Goal: Information Seeking & Learning: Learn about a topic

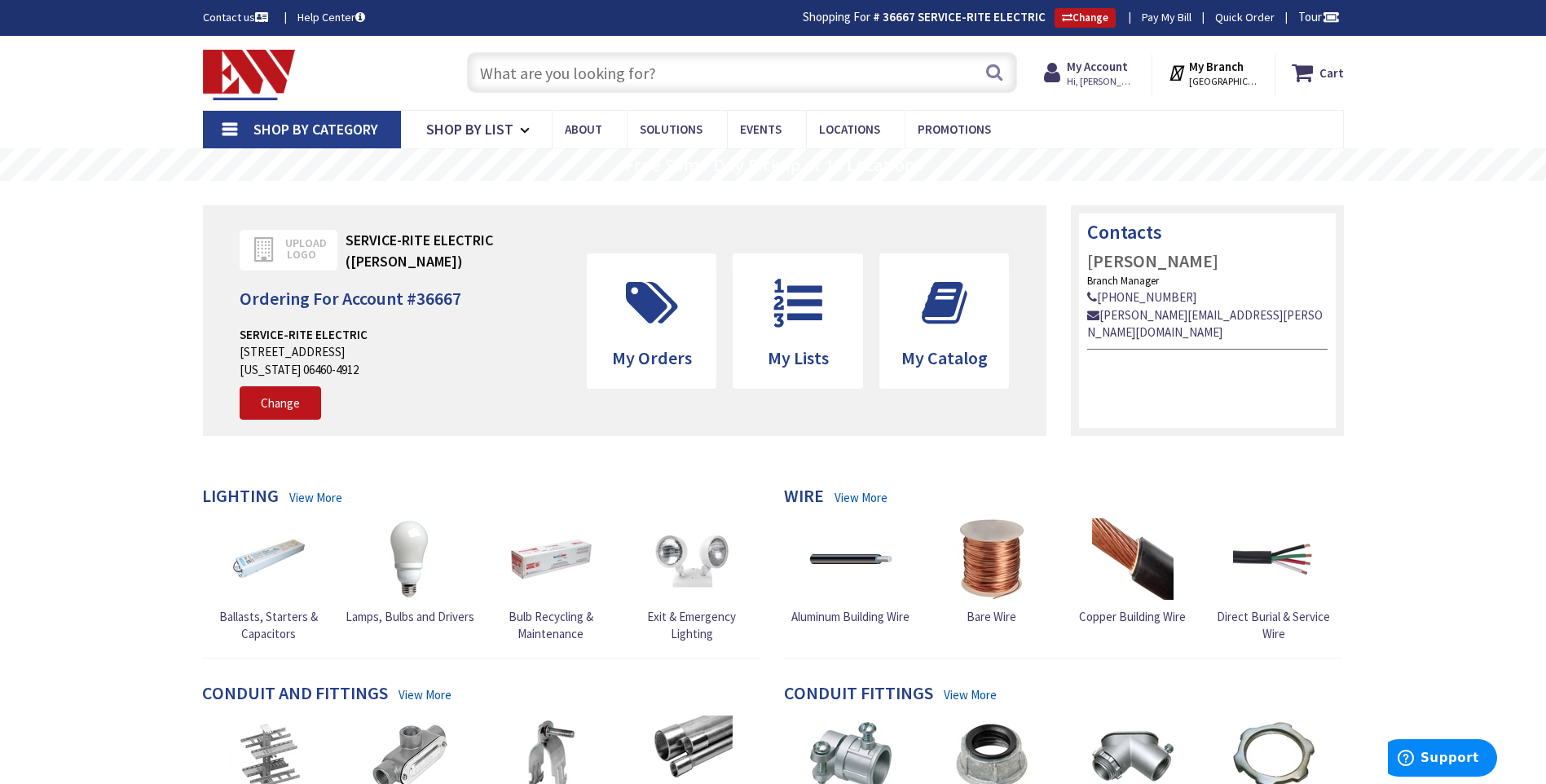
click at [752, 66] on input "text" at bounding box center [742, 73] width 551 height 41
click at [703, 73] on input "text" at bounding box center [742, 73] width 551 height 41
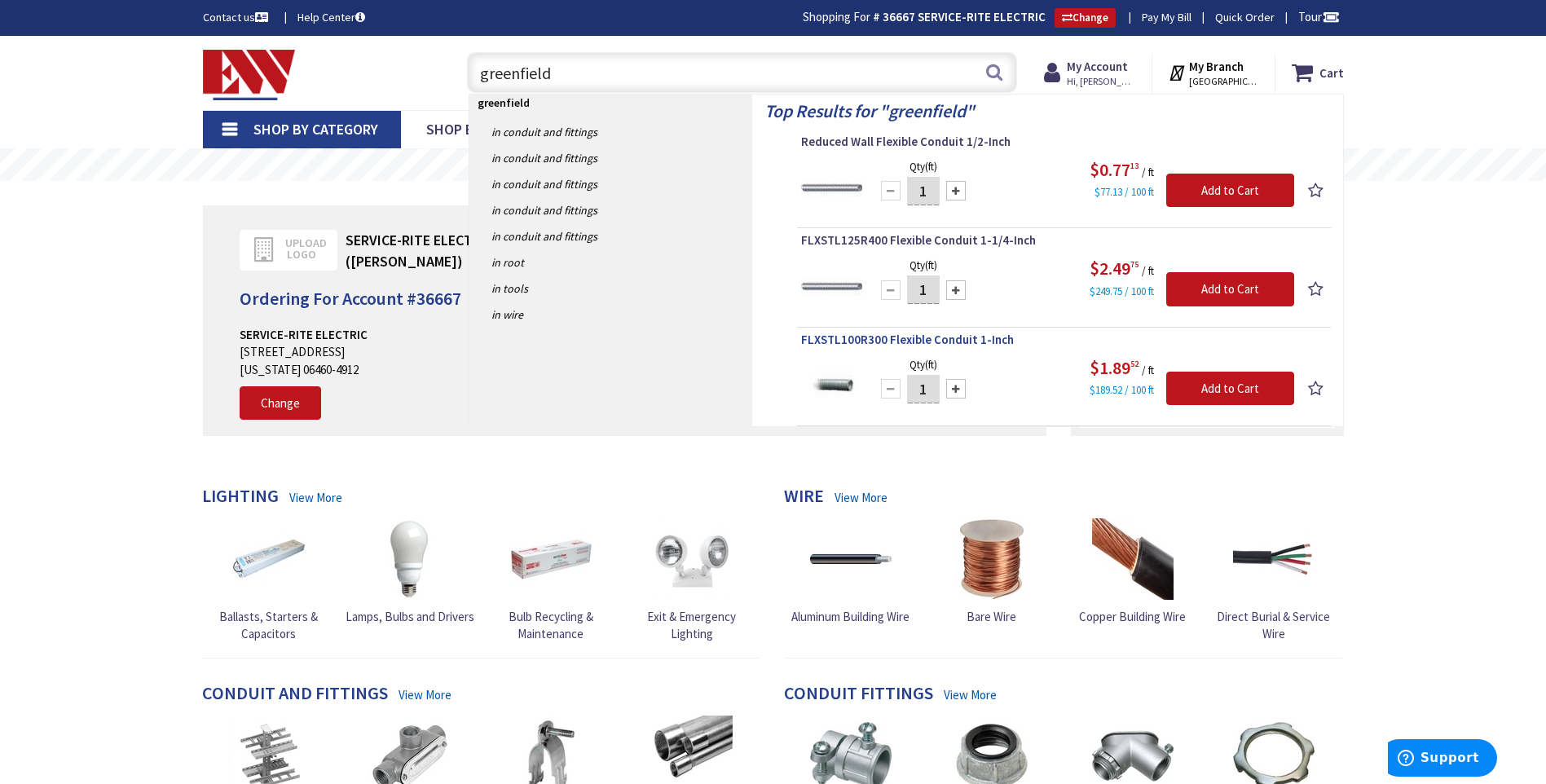
type input "greenfield"
click at [977, 342] on span "FLXSTL100R300 Flexible Conduit 1-Inch" at bounding box center [1064, 339] width 526 height 16
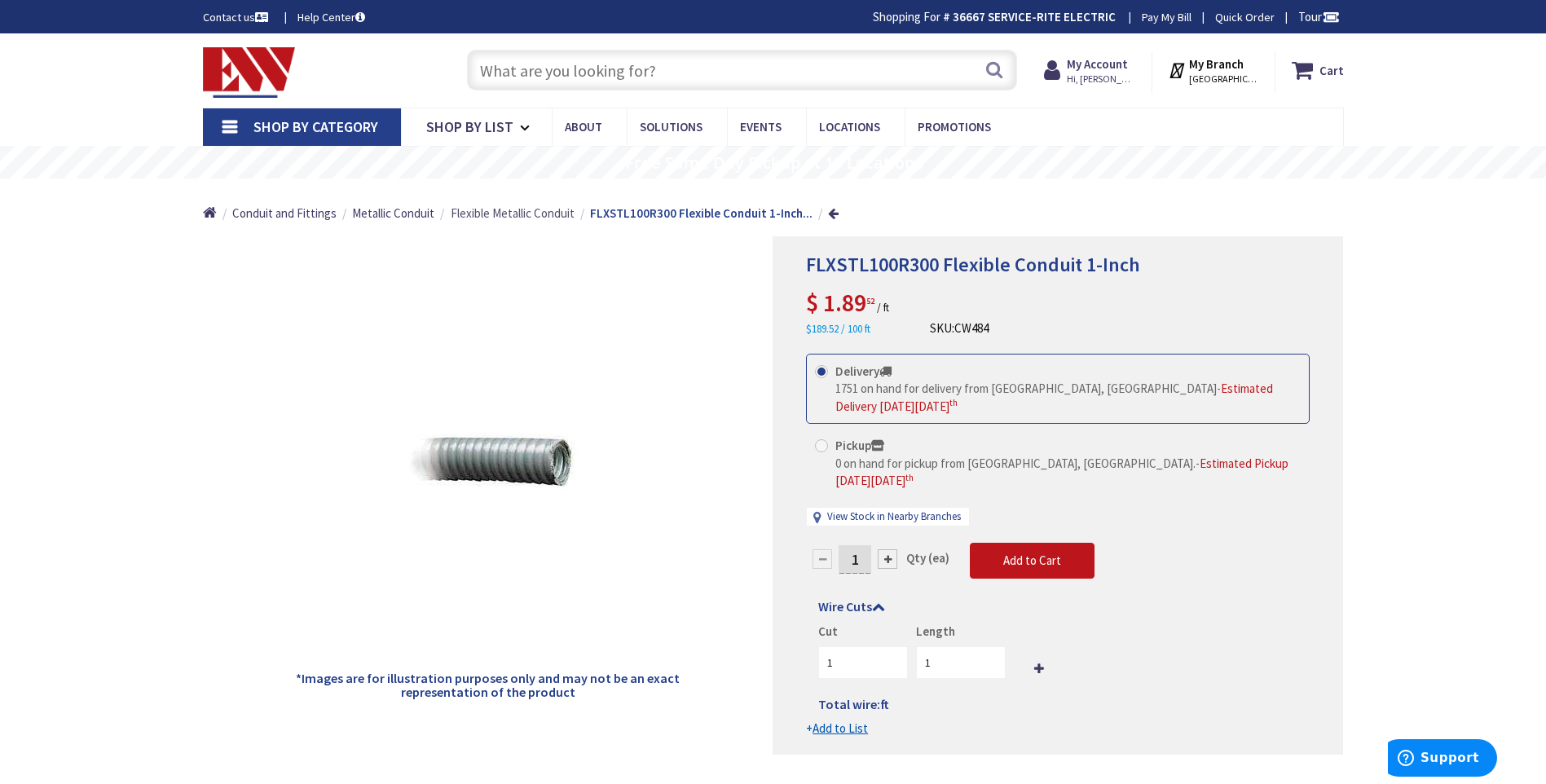
click at [532, 218] on span "Flexible Metallic Conduit" at bounding box center [512, 213] width 124 height 16
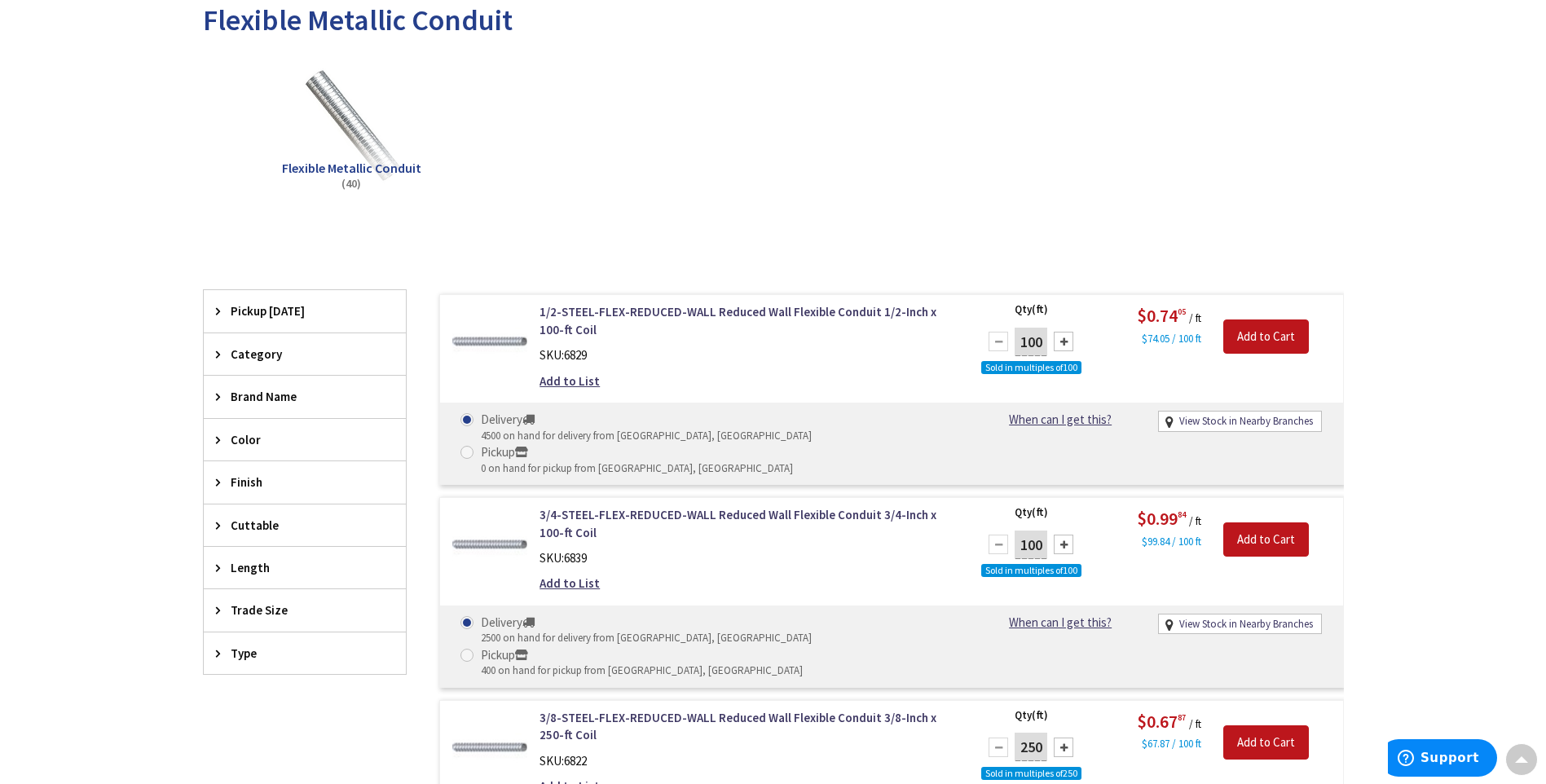
scroll to position [247, 0]
click at [234, 611] on span "Trade Size" at bounding box center [297, 610] width 133 height 17
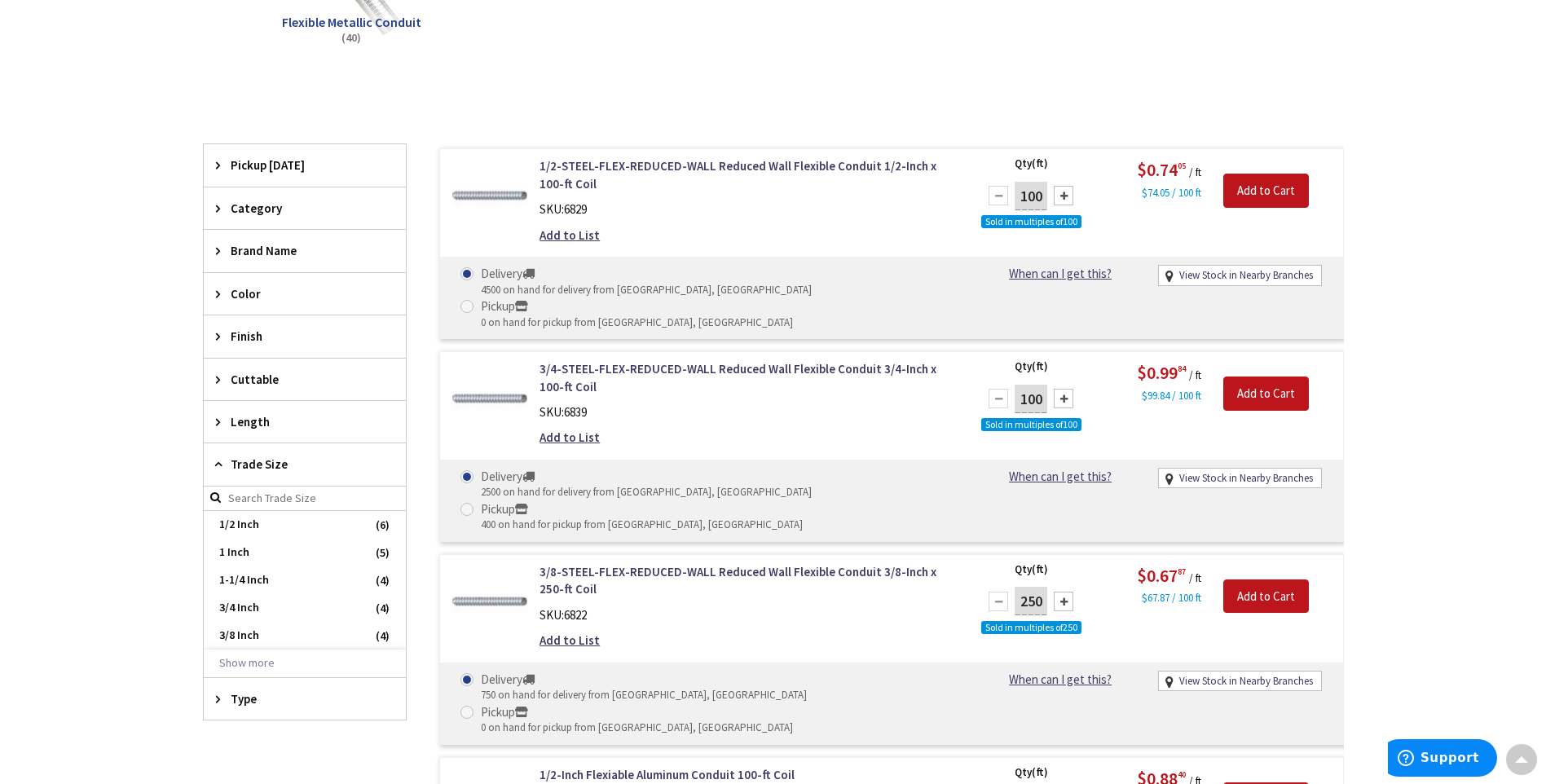
scroll to position [410, 0]
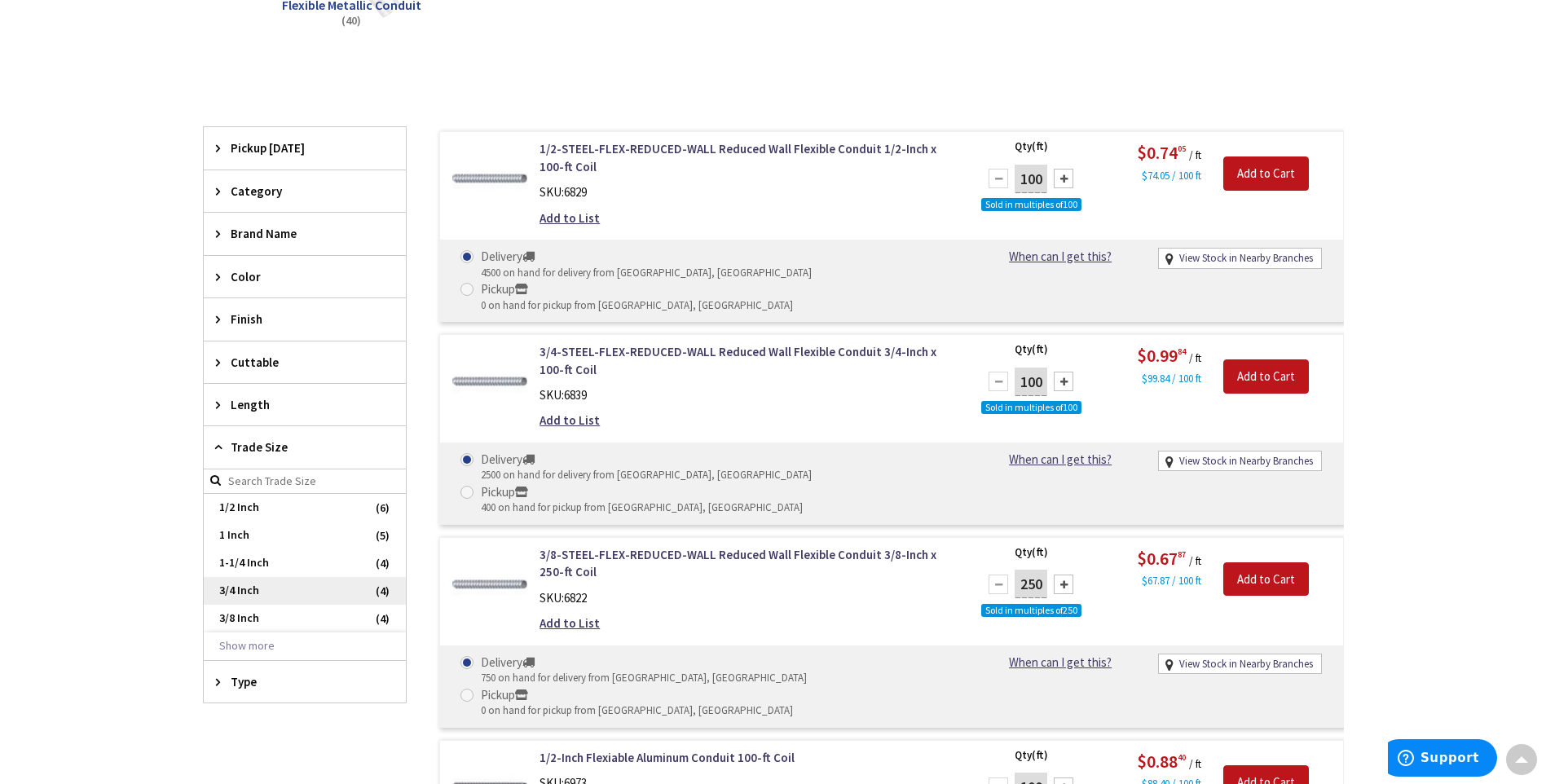
click at [233, 590] on span "3/4 Inch" at bounding box center [305, 591] width 202 height 28
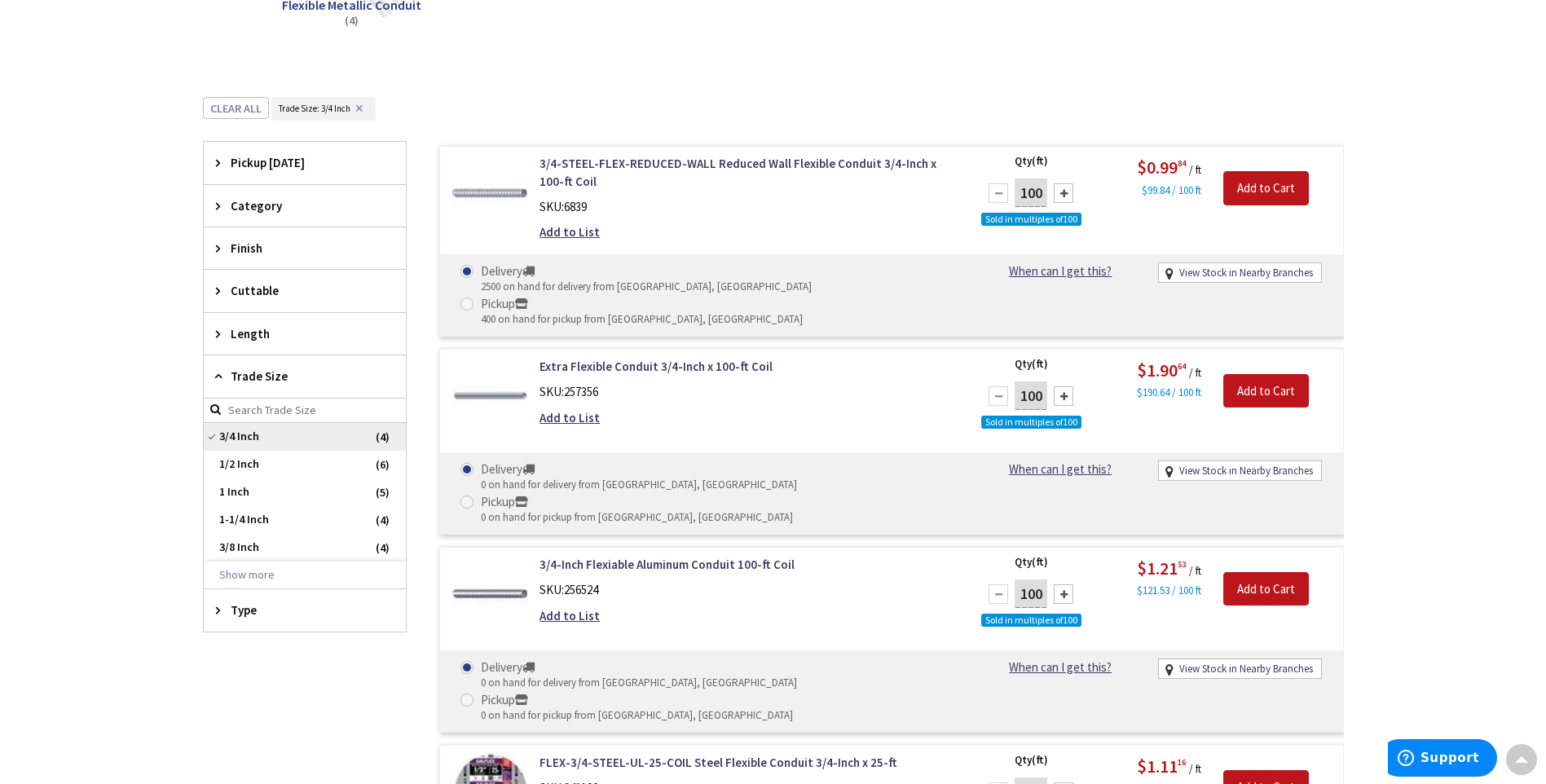
click at [212, 436] on span "3/4 Inch" at bounding box center [305, 437] width 202 height 28
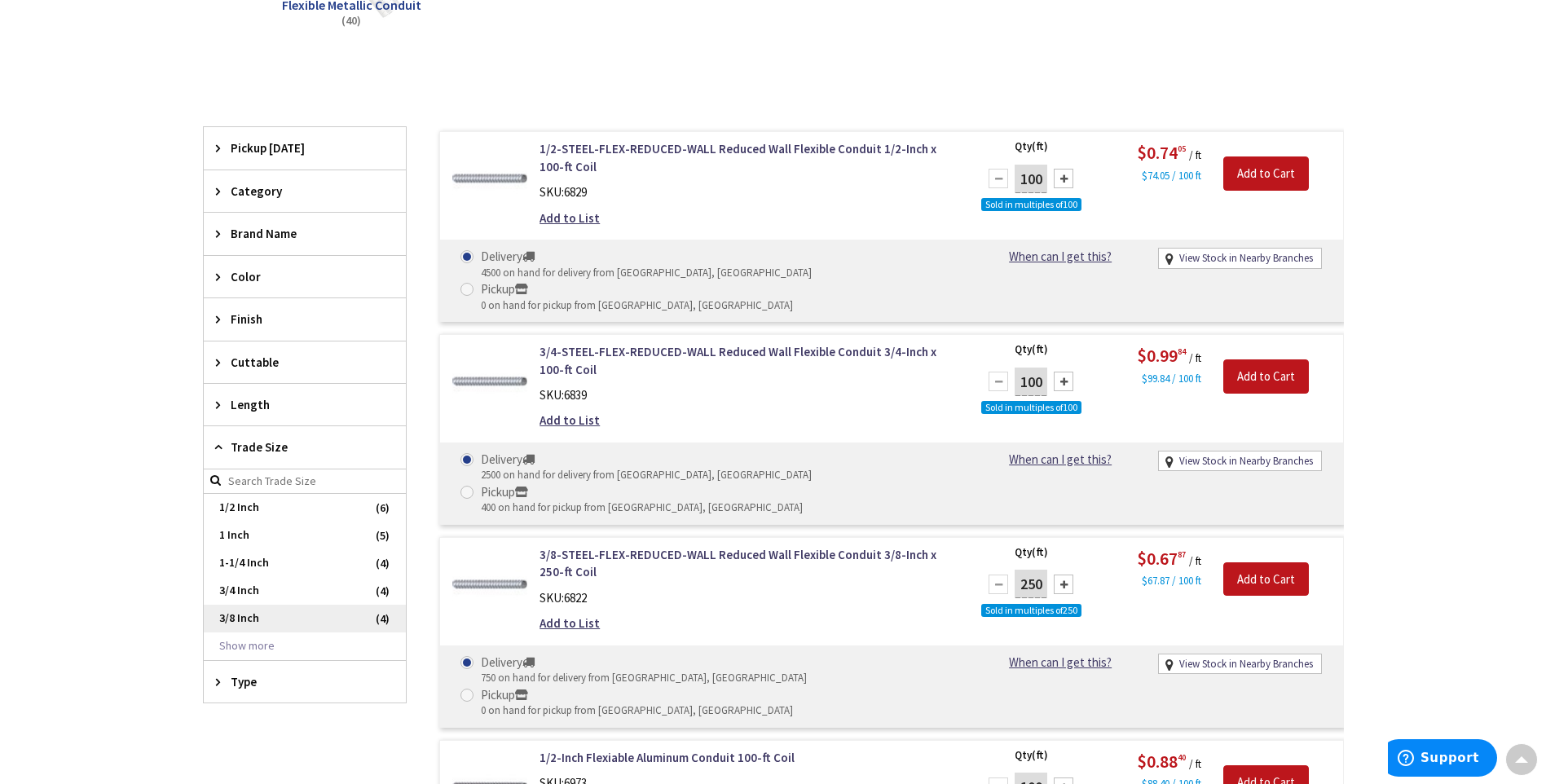
click at [239, 611] on span "3/8 Inch" at bounding box center [305, 619] width 202 height 28
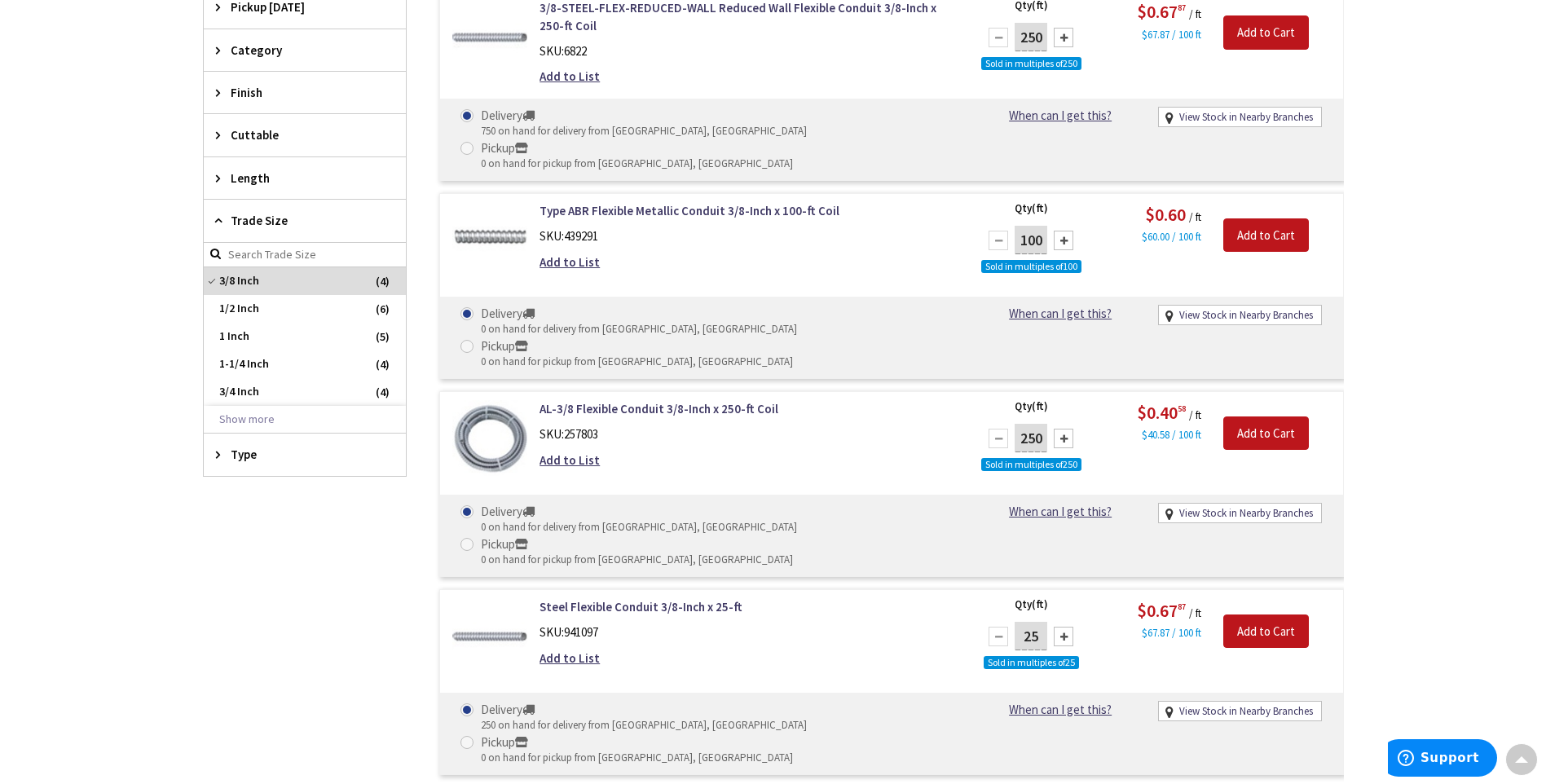
scroll to position [573, 0]
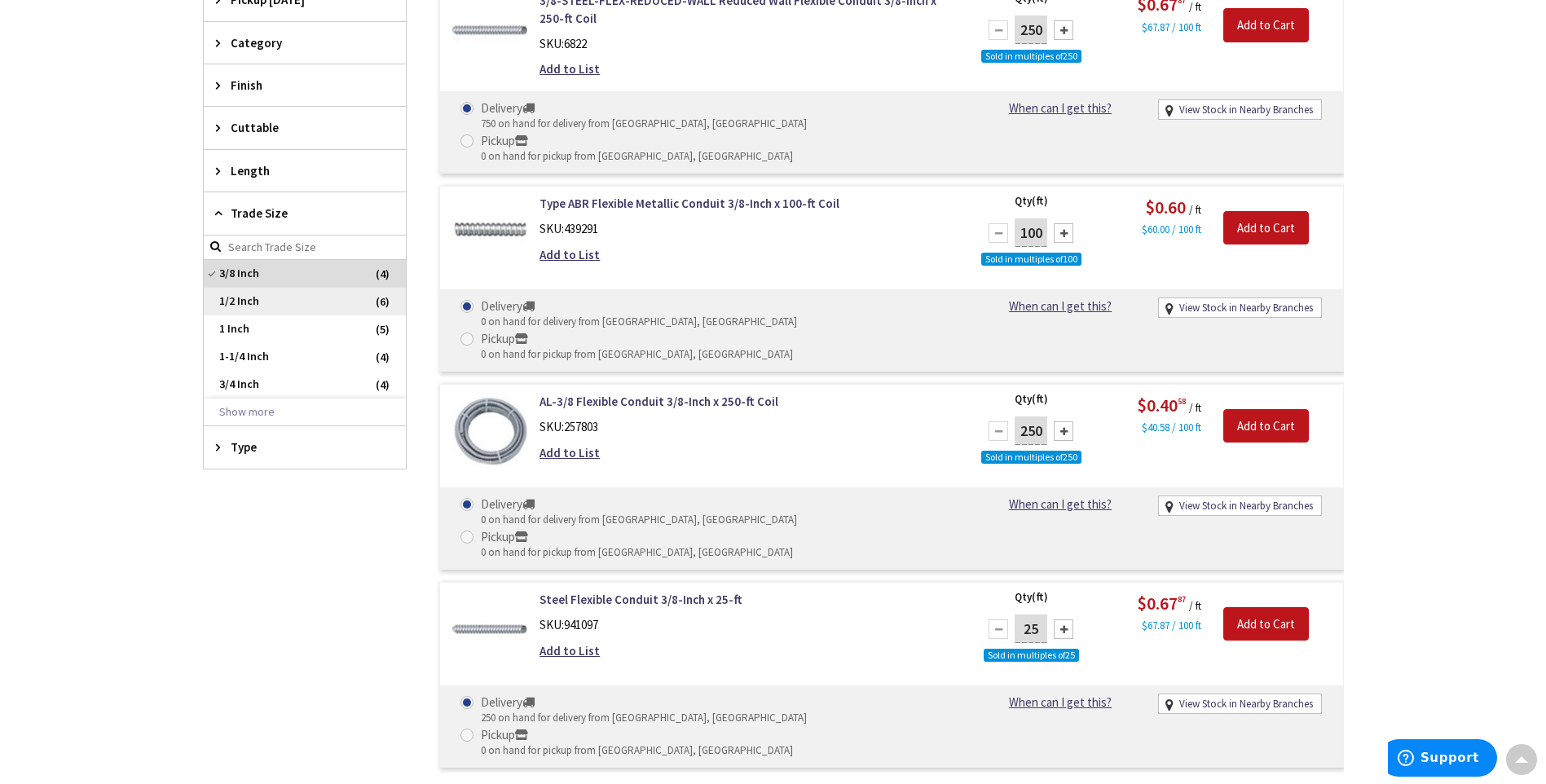
click at [256, 307] on span "1/2 Inch" at bounding box center [305, 302] width 202 height 28
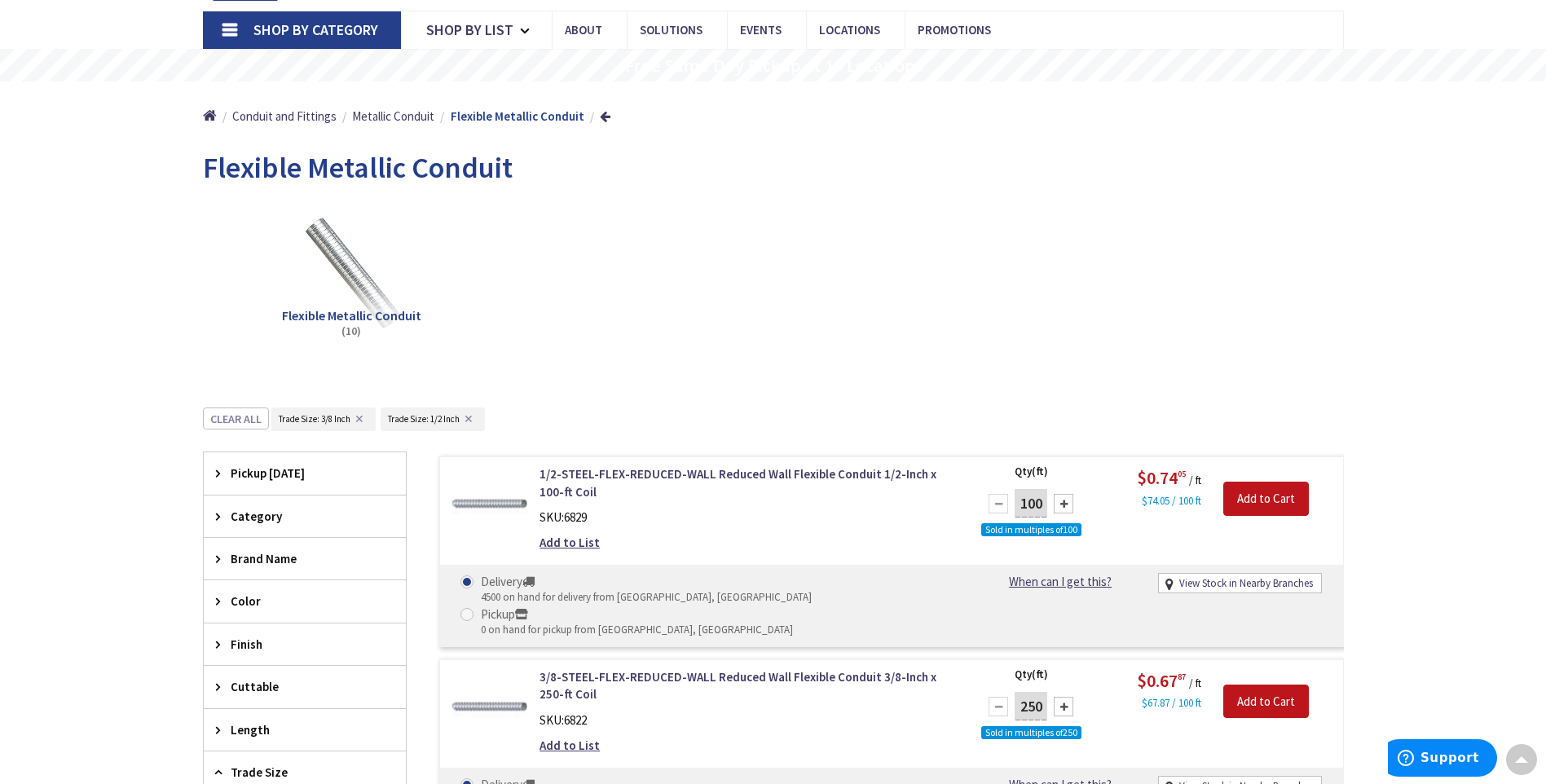
scroll to position [0, 0]
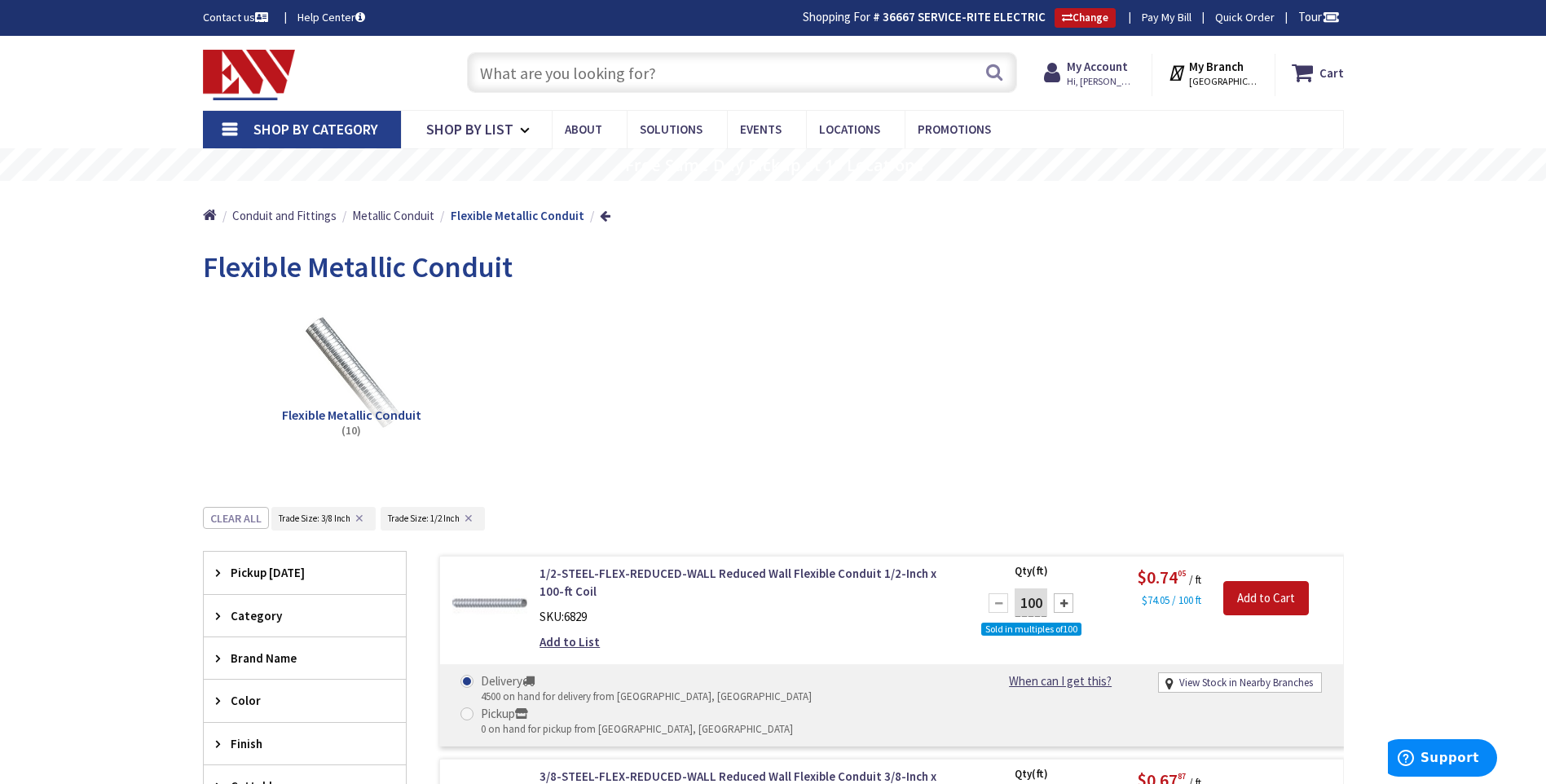
click at [694, 64] on input "text" at bounding box center [742, 73] width 551 height 41
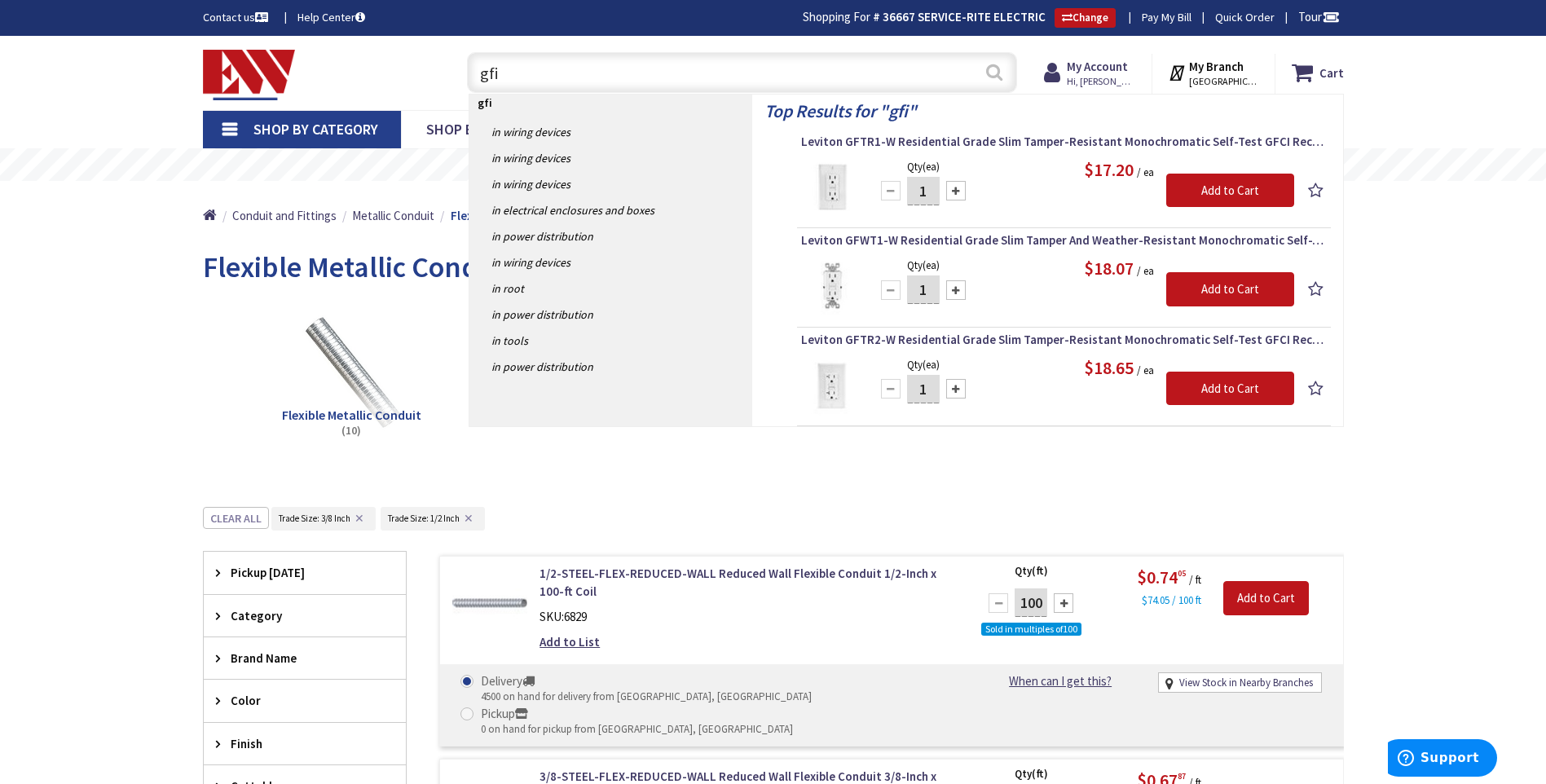
type input "gfi"
click at [994, 70] on button "Search" at bounding box center [995, 72] width 21 height 36
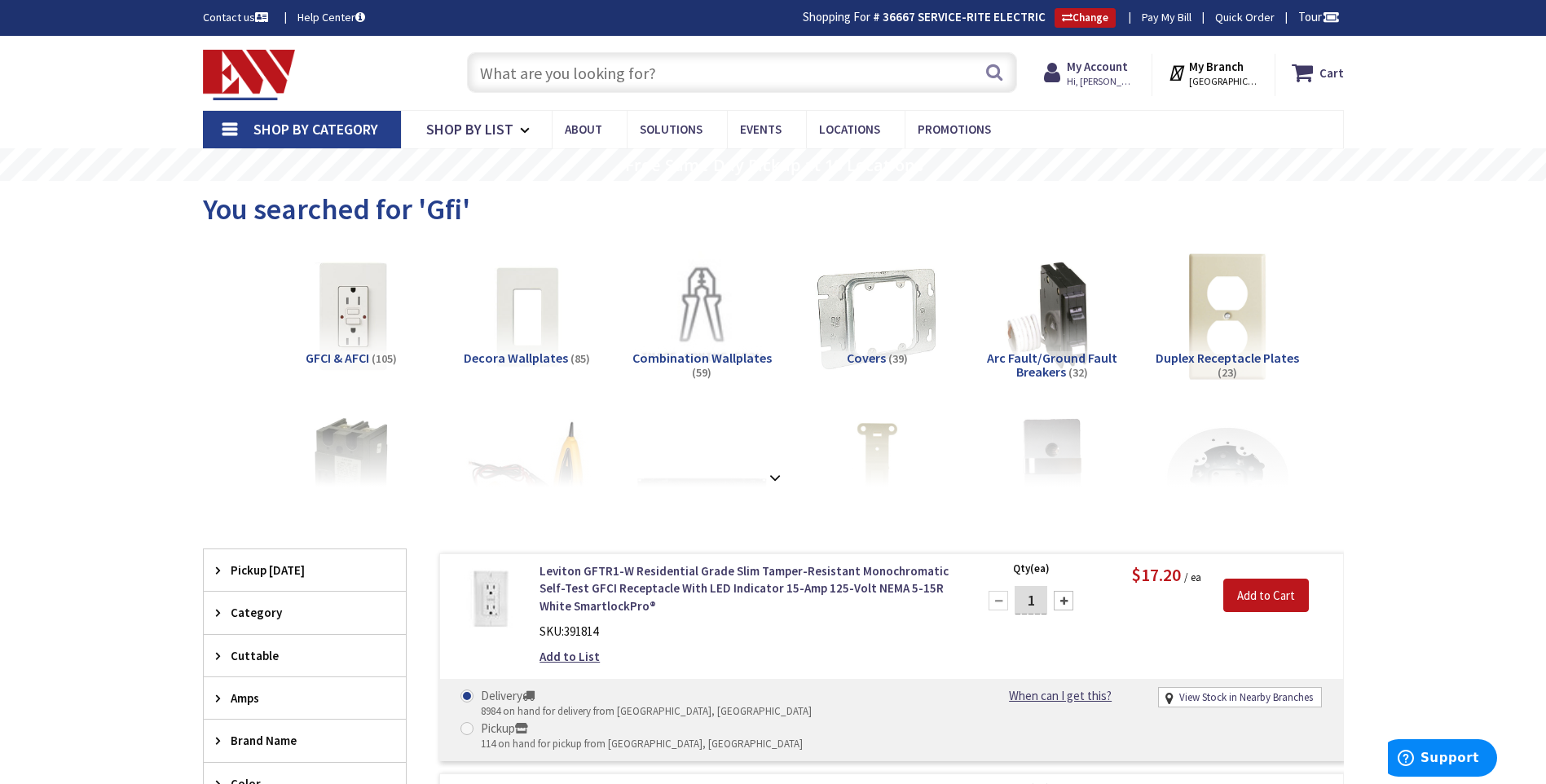
scroll to position [407, 0]
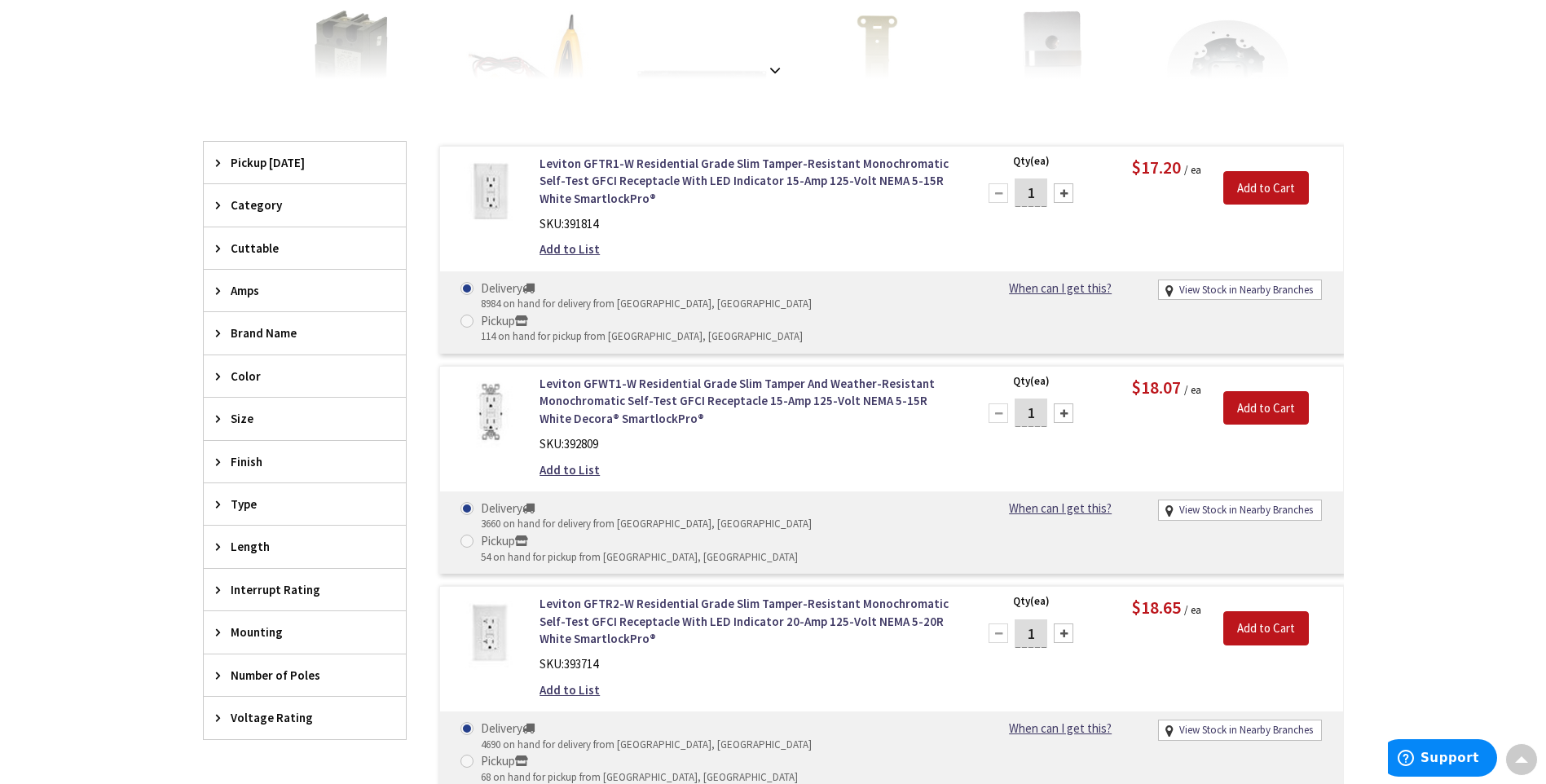
click at [258, 294] on span "Amps" at bounding box center [297, 291] width 133 height 17
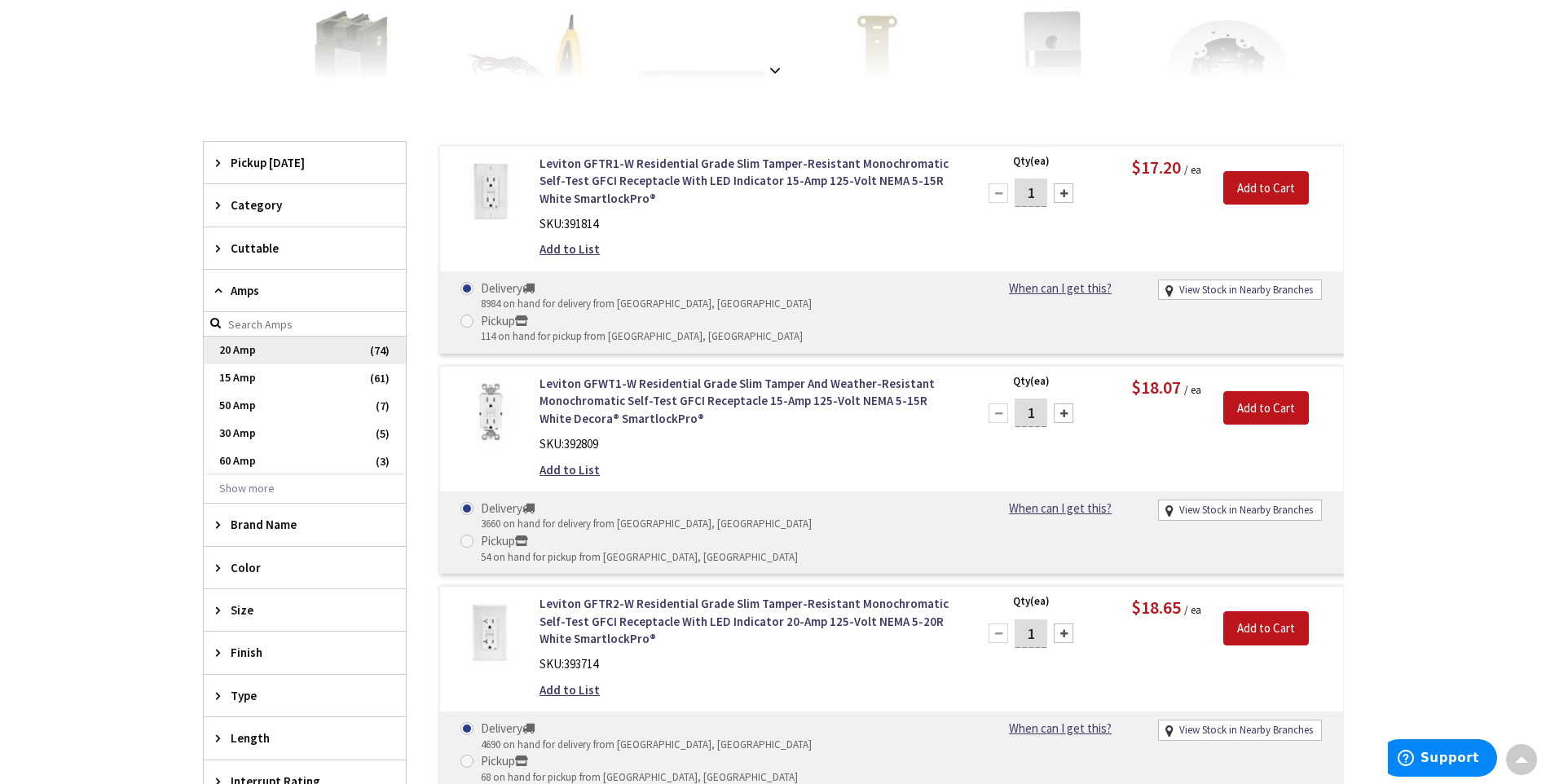
click at [261, 353] on span "20 Amp" at bounding box center [305, 350] width 202 height 28
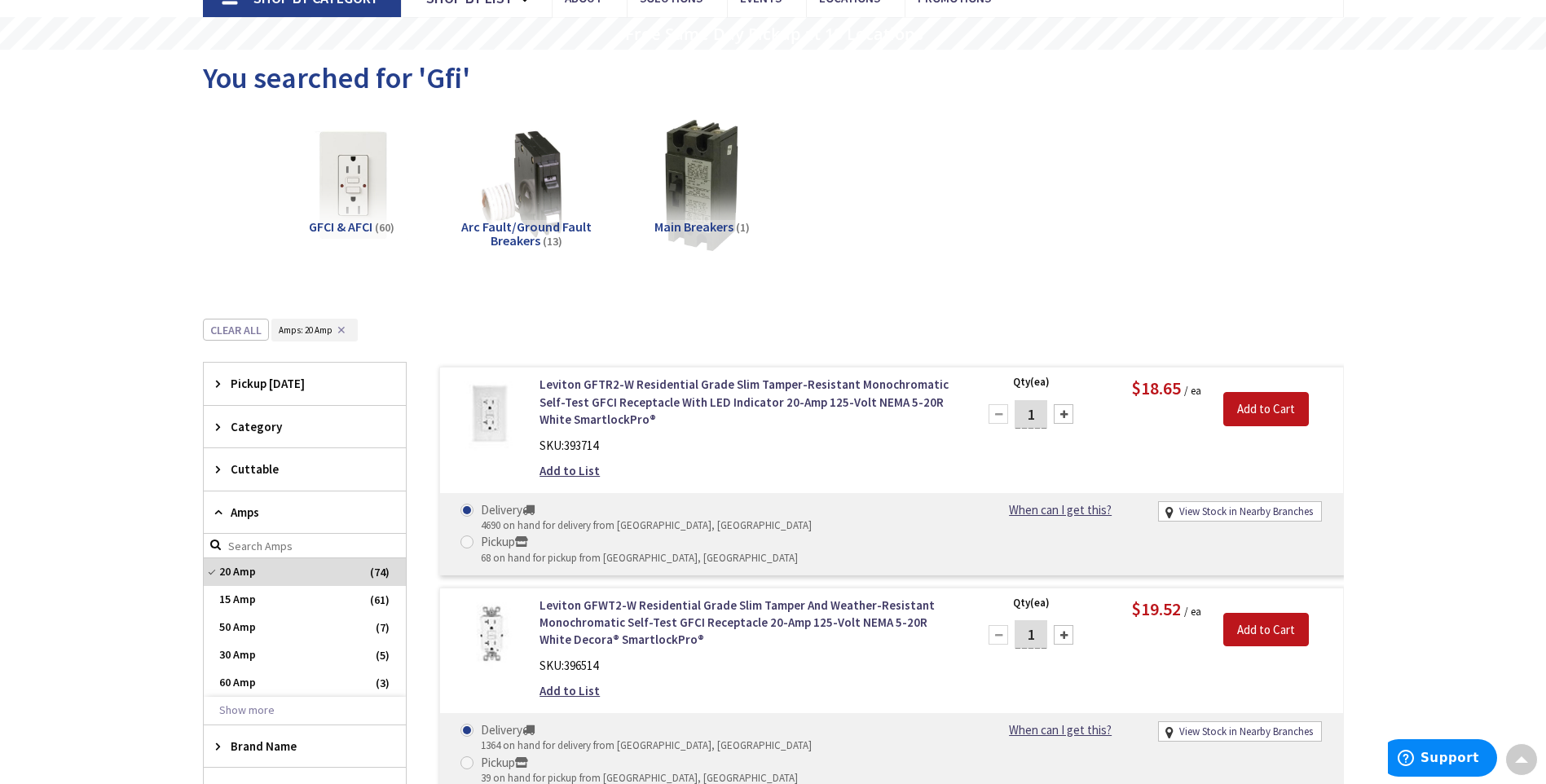
scroll to position [0, 0]
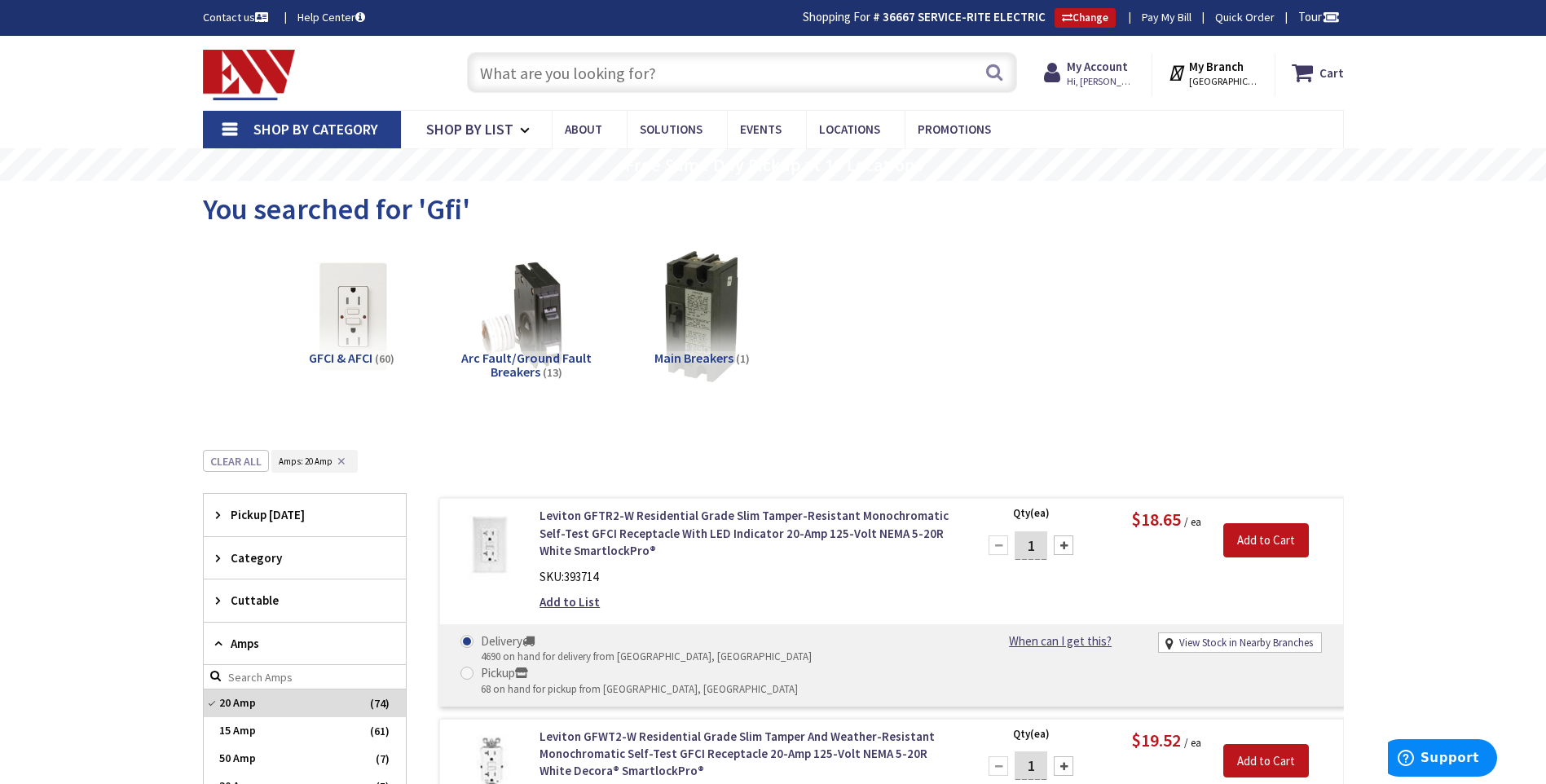
click at [712, 63] on input "text" at bounding box center [742, 73] width 551 height 41
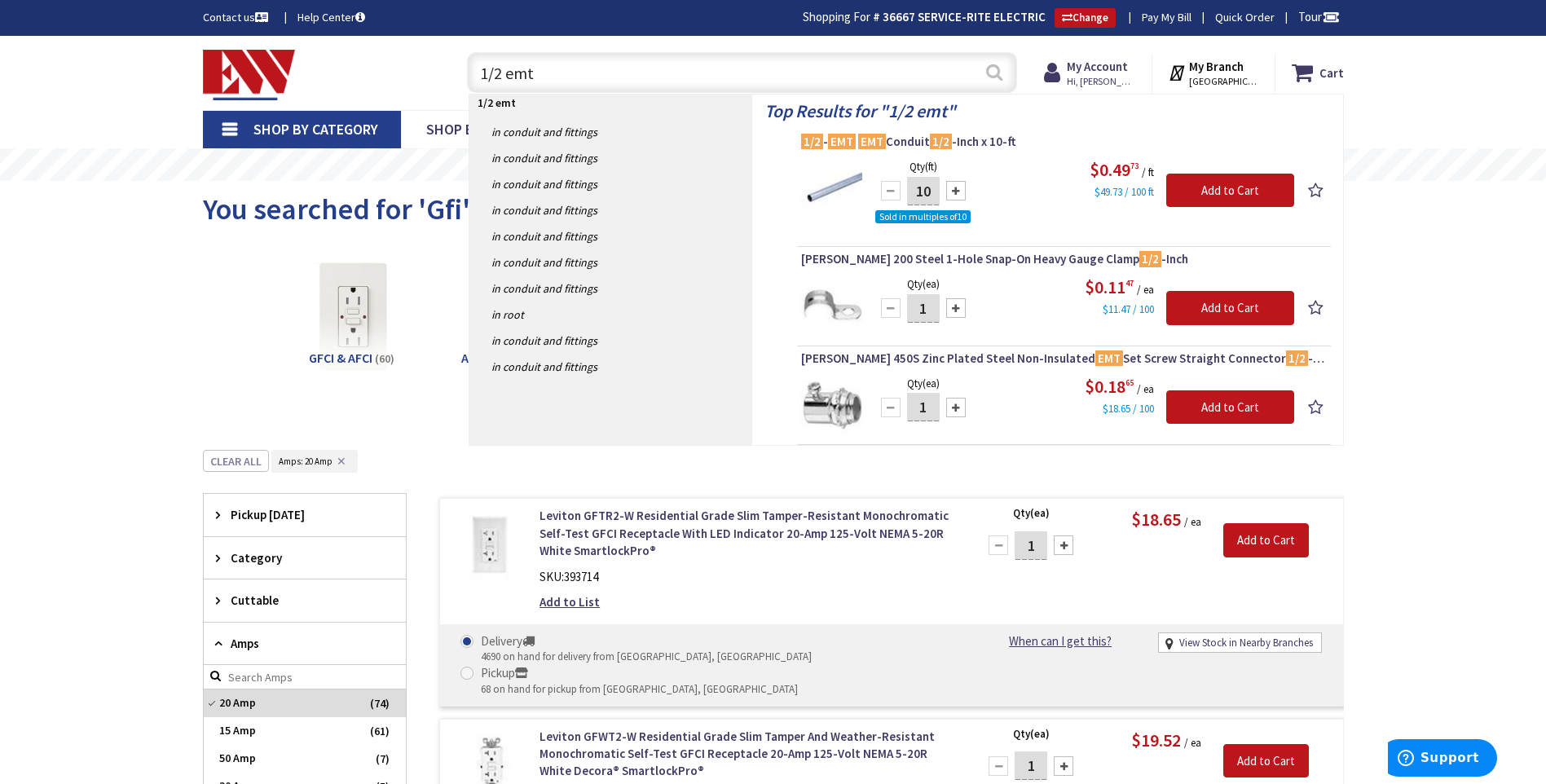
type input "1/2 emt"
click at [998, 69] on button "Search" at bounding box center [995, 72] width 21 height 36
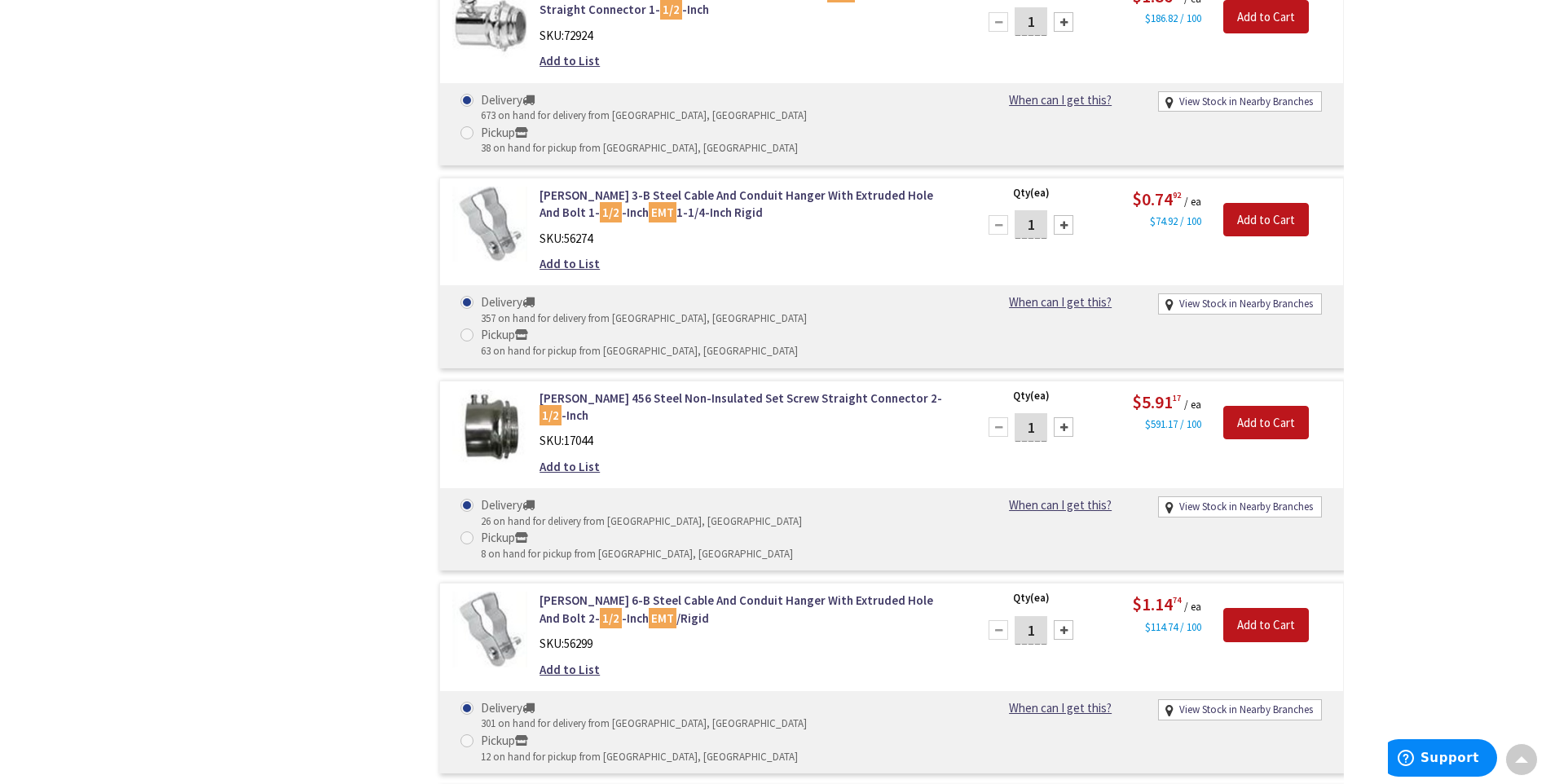
scroll to position [8301, 0]
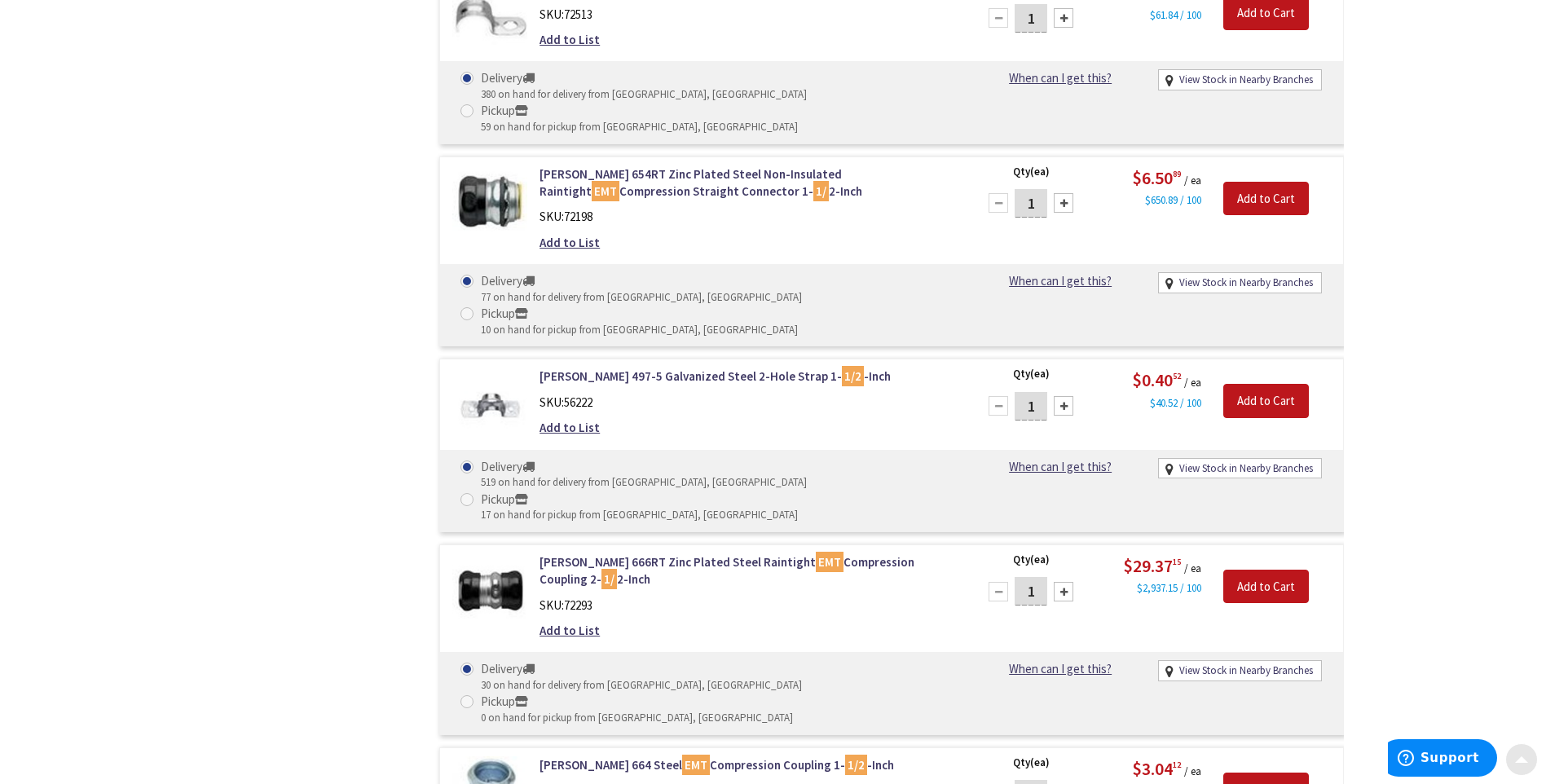
click at [1527, 761] on span at bounding box center [1522, 756] width 13 height 13
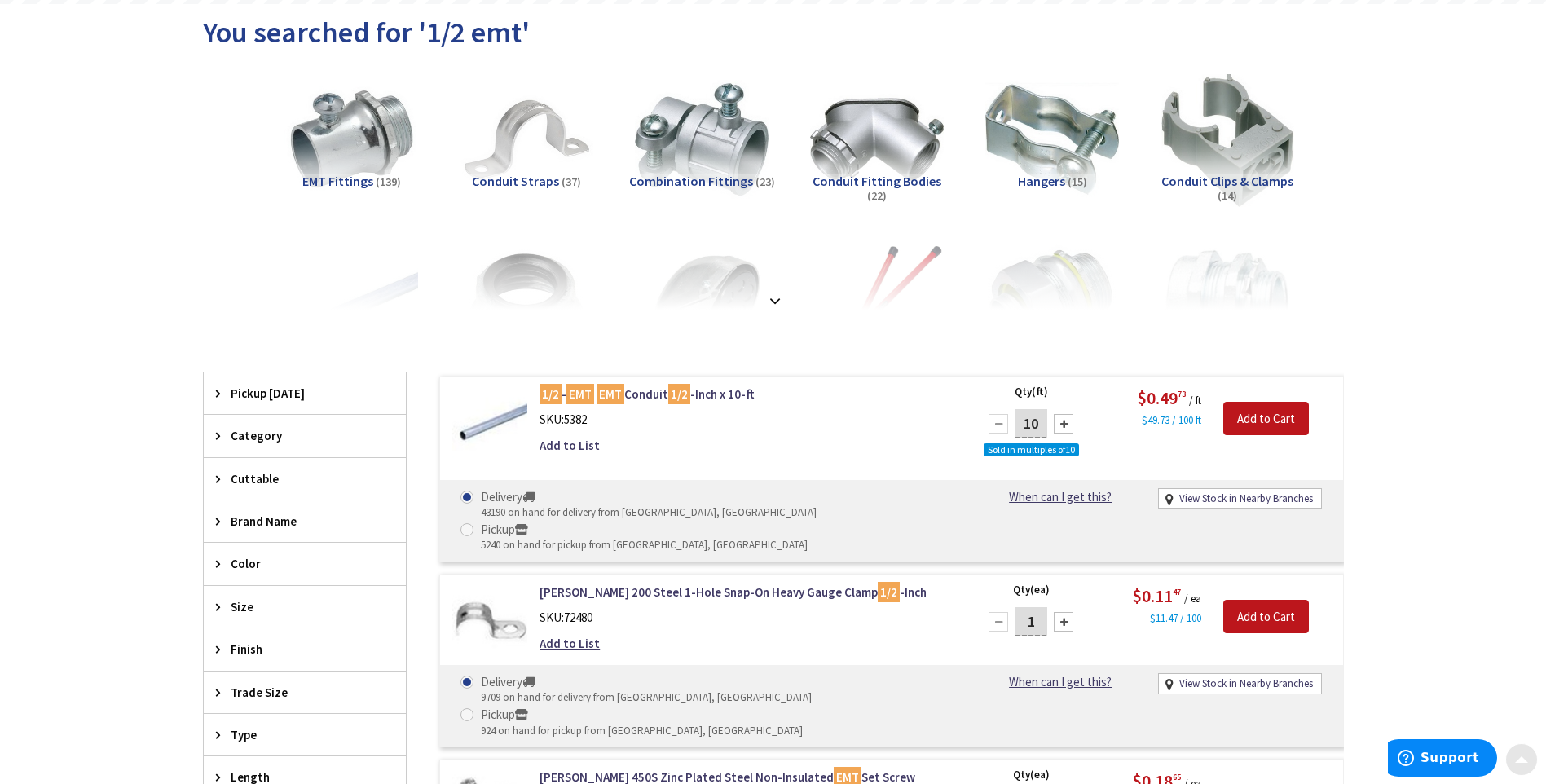
scroll to position [0, 0]
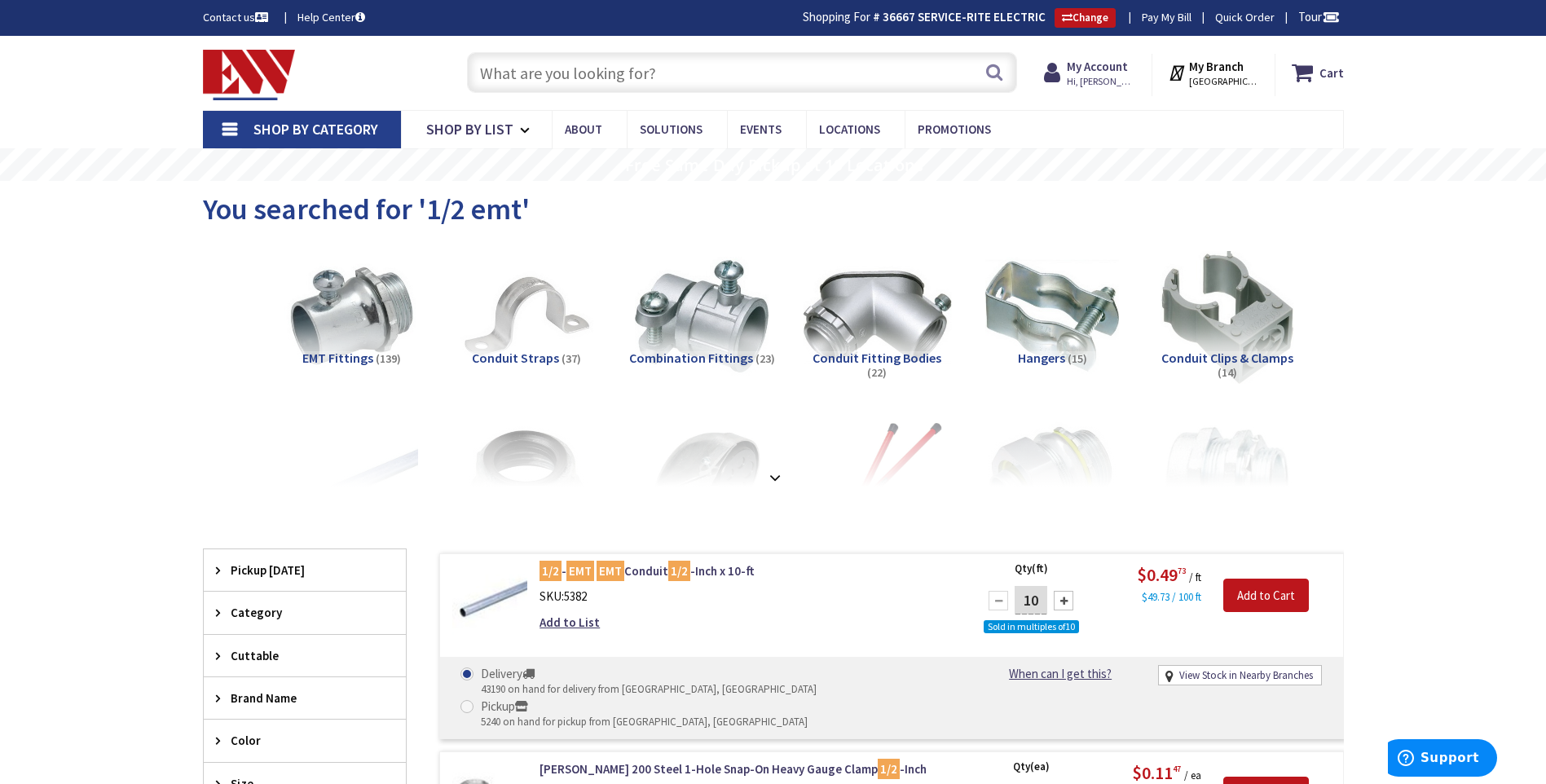
click at [869, 311] on img at bounding box center [877, 317] width 148 height 148
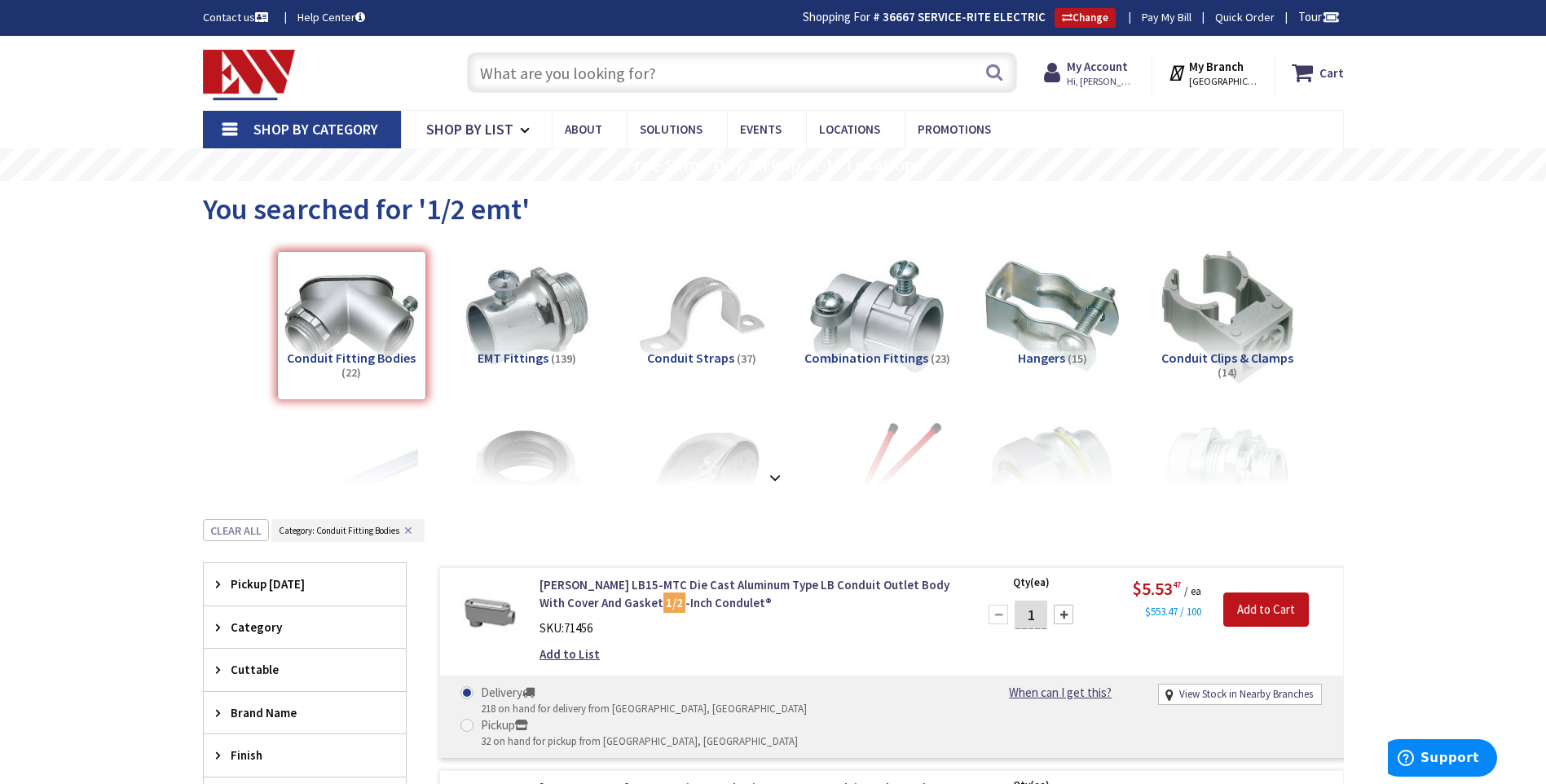
click at [1163, 16] on link "Pay My Bill" at bounding box center [1167, 17] width 50 height 16
click at [766, 73] on input "text" at bounding box center [742, 73] width 551 height 41
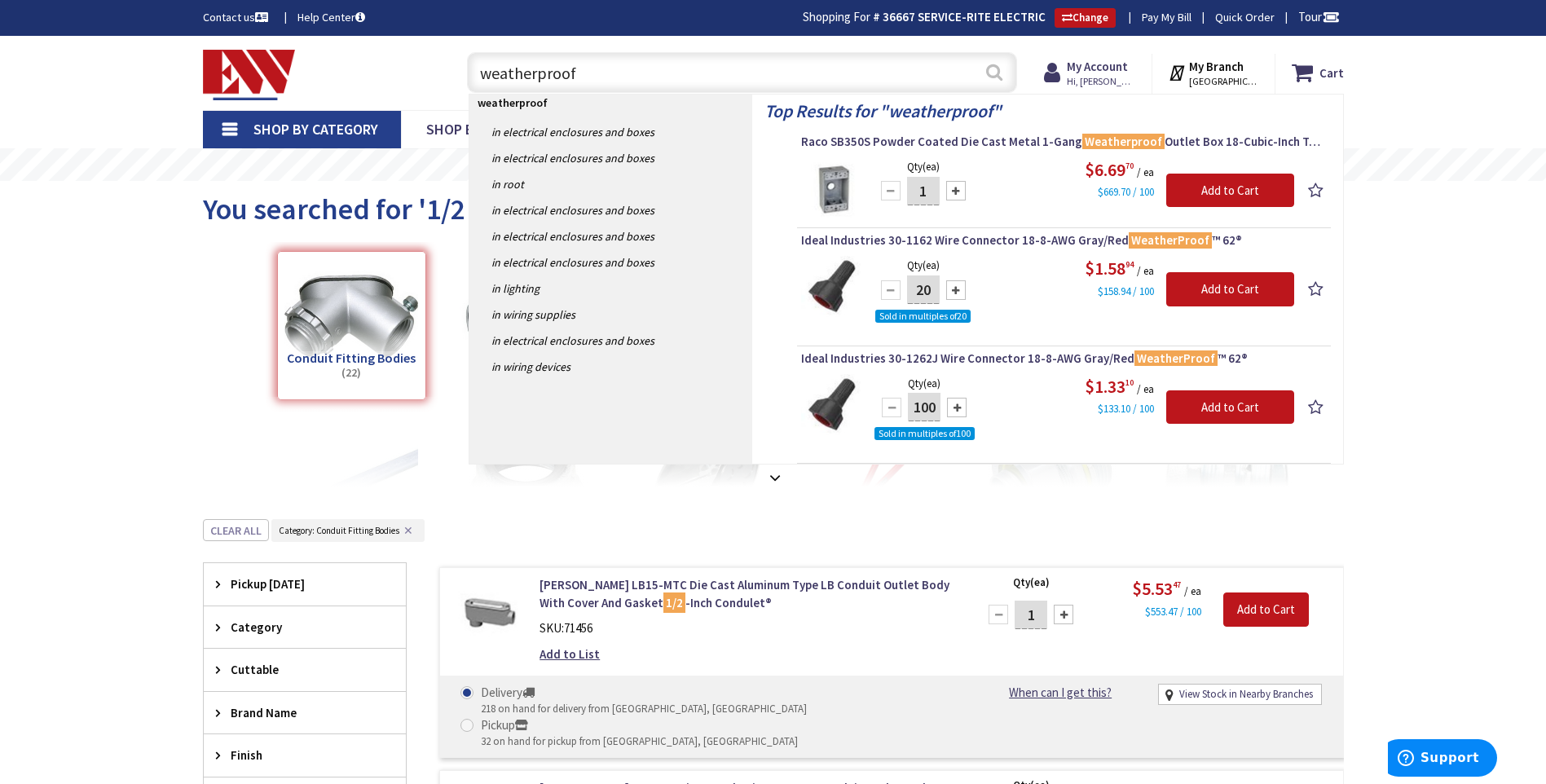
type input "weatherproof"
click at [991, 67] on button "Search" at bounding box center [995, 72] width 21 height 36
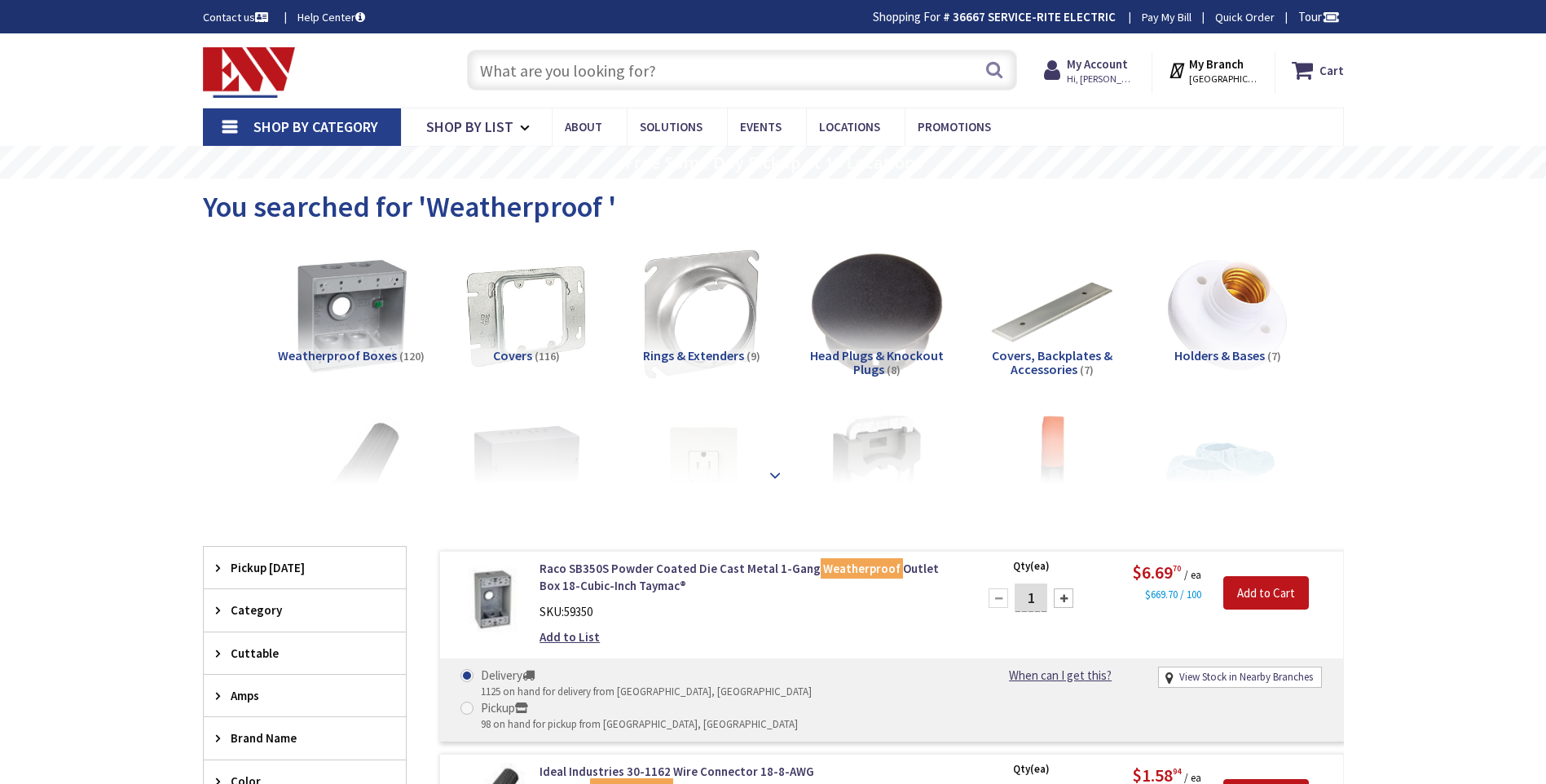
click at [778, 472] on strong at bounding box center [775, 475] width 20 height 18
